Goal: Transaction & Acquisition: Purchase product/service

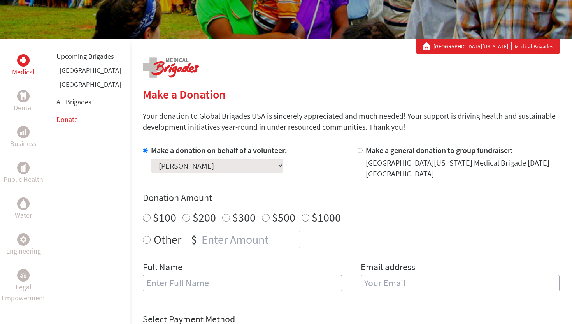
scroll to position [144, 0]
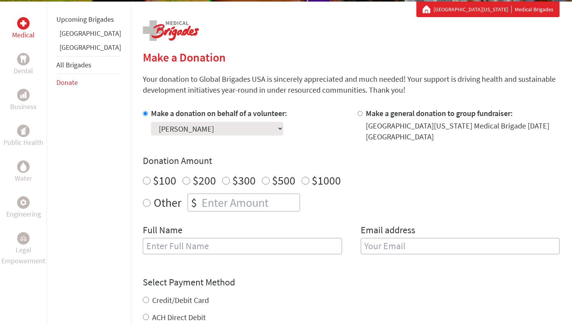
radio input "true"
click at [223, 195] on input "number" at bounding box center [250, 202] width 100 height 17
type input "785"
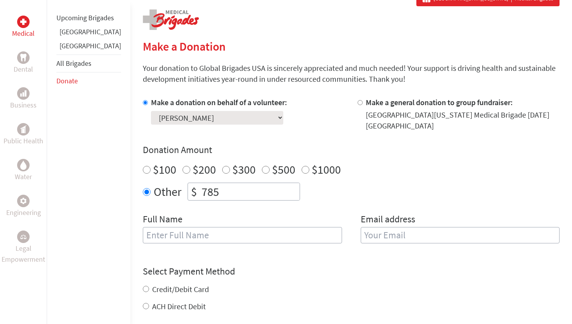
scroll to position [155, 0]
click at [215, 228] on input "text" at bounding box center [242, 234] width 199 height 16
type input "[PERSON_NAME]"
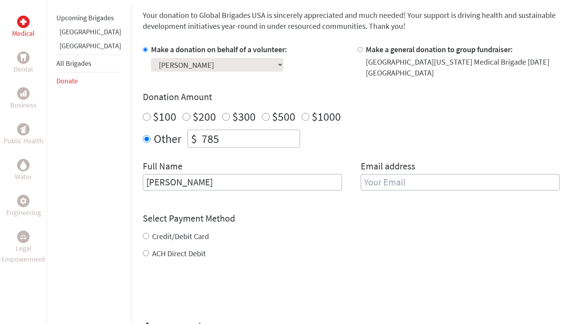
scroll to position [207, 0]
click at [384, 187] on input "email" at bounding box center [460, 182] width 199 height 16
type input "[EMAIL_ADDRESS][DOMAIN_NAME]"
click at [143, 239] on div "Credit/Debit Card ACH Direct Debit" at bounding box center [351, 245] width 417 height 28
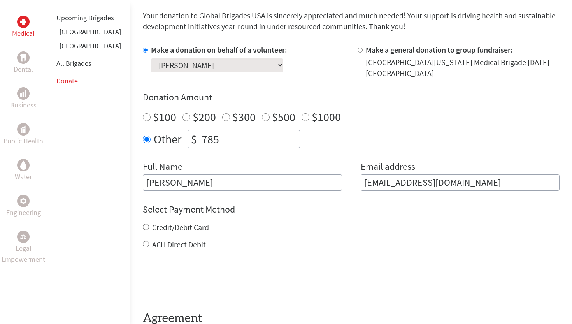
click at [143, 230] on div "Credit/Debit Card" at bounding box center [351, 227] width 417 height 11
click at [143, 226] on input "Credit/Debit Card" at bounding box center [146, 227] width 6 height 6
radio input "true"
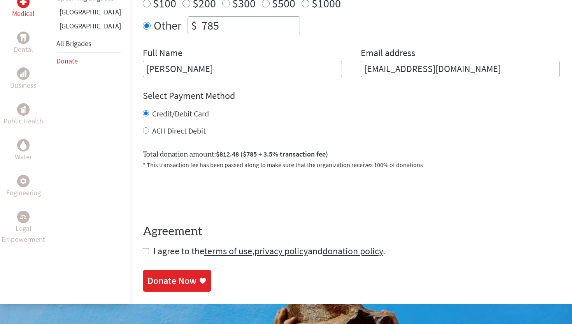
scroll to position [322, 0]
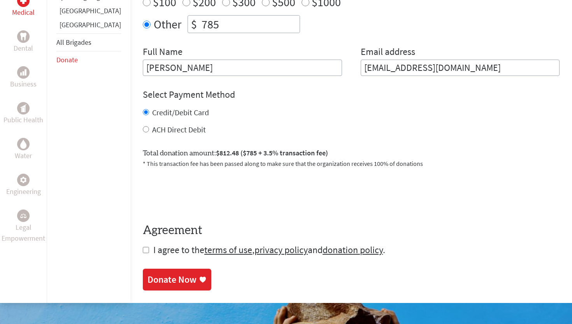
click at [143, 251] on input "checkbox" at bounding box center [146, 250] width 6 height 6
checkbox input "true"
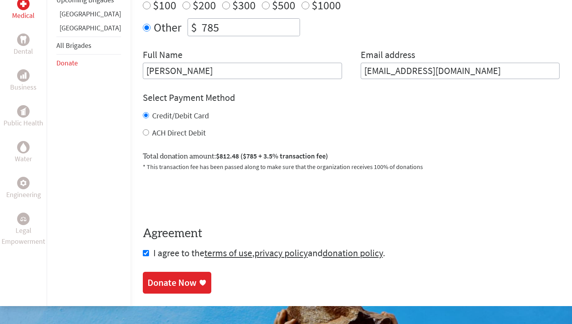
scroll to position [328, 0]
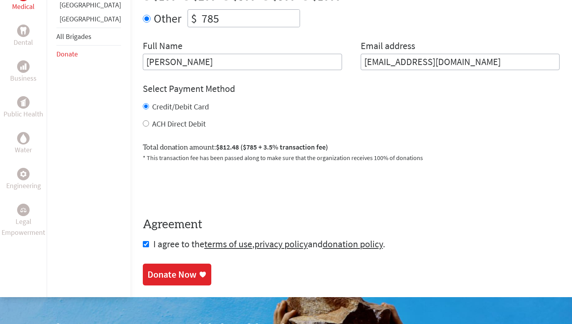
click at [164, 280] on div "Donate Now" at bounding box center [171, 274] width 49 height 12
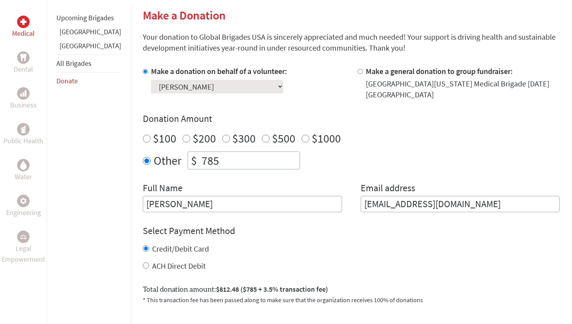
scroll to position [188, 0]
